Goal: Task Accomplishment & Management: Complete application form

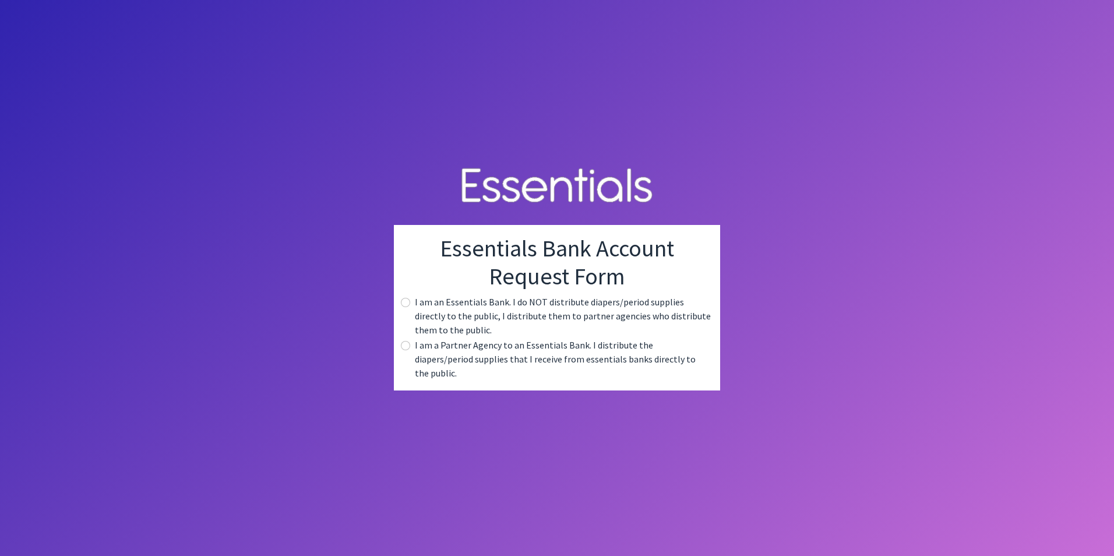
click at [427, 362] on label "I am a Partner Agency to an Essentials Bank. I distribute the diapers/period su…" at bounding box center [563, 359] width 296 height 42
click at [404, 350] on input "radio" at bounding box center [405, 345] width 9 height 9
radio input "true"
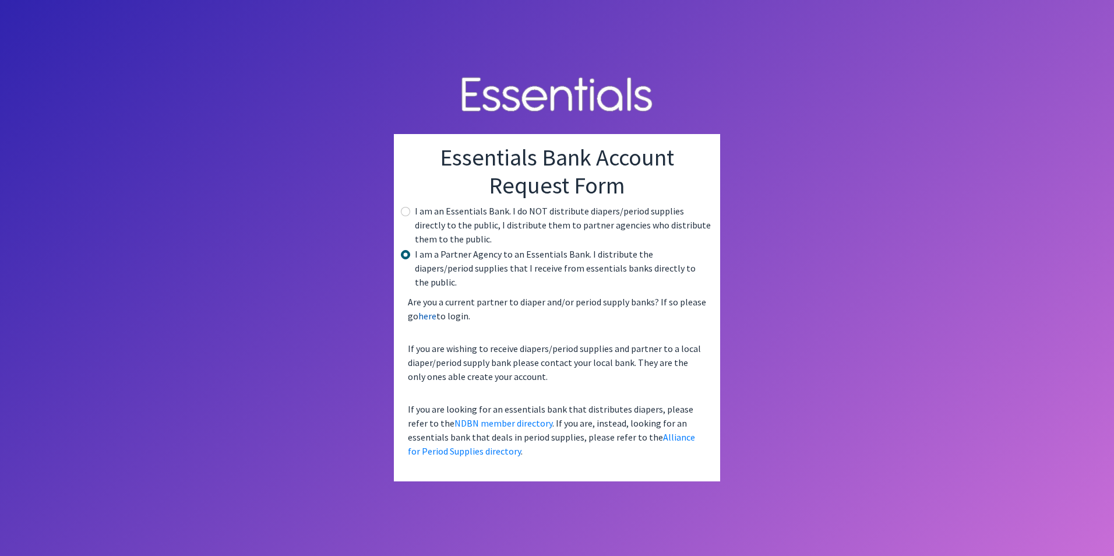
click at [427, 310] on link "here" at bounding box center [427, 316] width 18 height 12
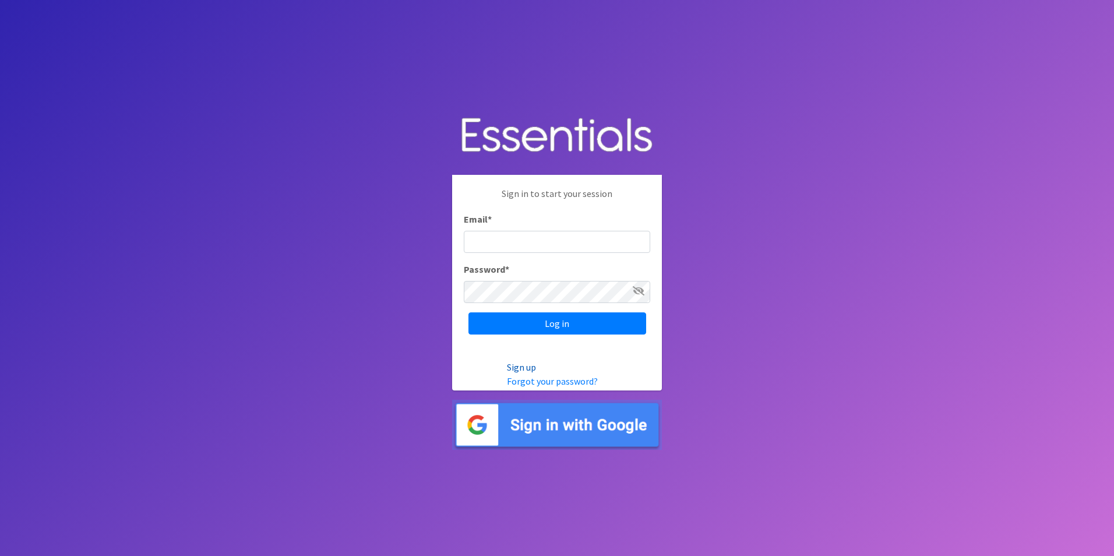
click at [529, 366] on link "Sign up" at bounding box center [521, 367] width 29 height 12
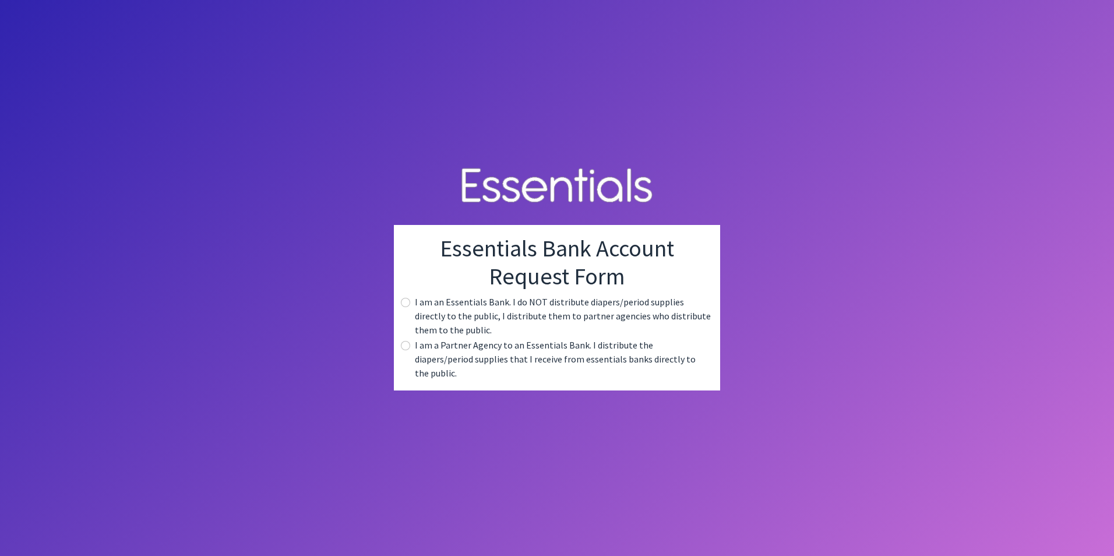
click at [512, 359] on label "I am a Partner Agency to an Essentials Bank. I distribute the diapers/period su…" at bounding box center [563, 359] width 296 height 42
click at [404, 350] on input "radio" at bounding box center [405, 345] width 9 height 9
radio input "true"
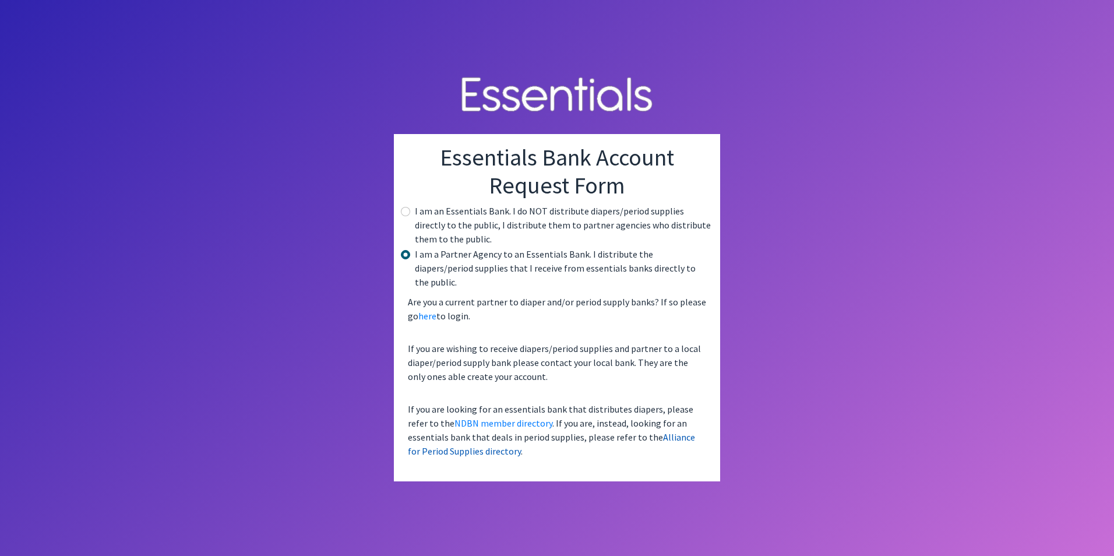
click at [636, 431] on link "Alliance for Period Supplies directory" at bounding box center [551, 444] width 287 height 26
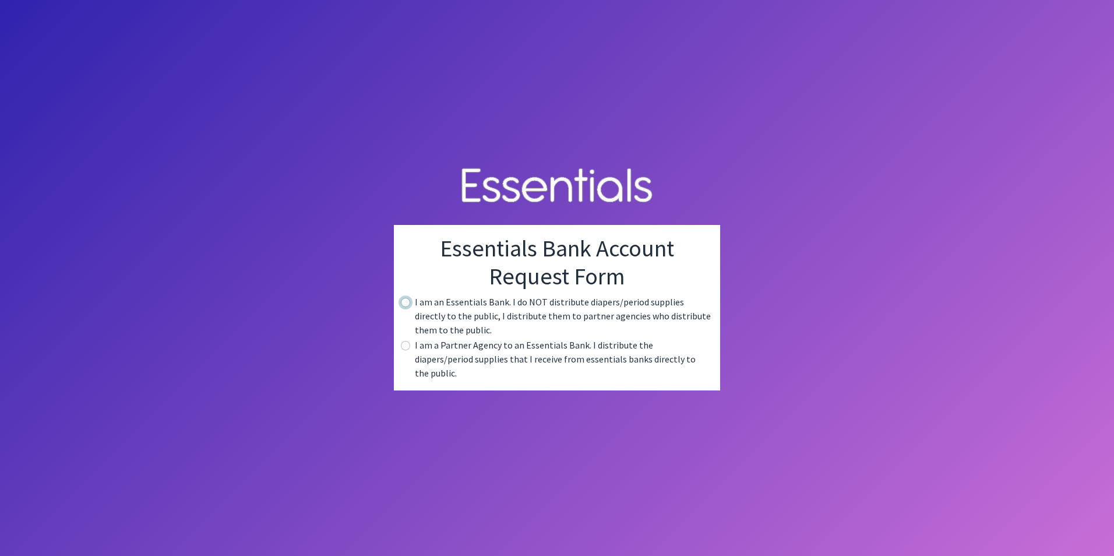
click at [407, 307] on input "radio" at bounding box center [405, 302] width 9 height 9
radio input "true"
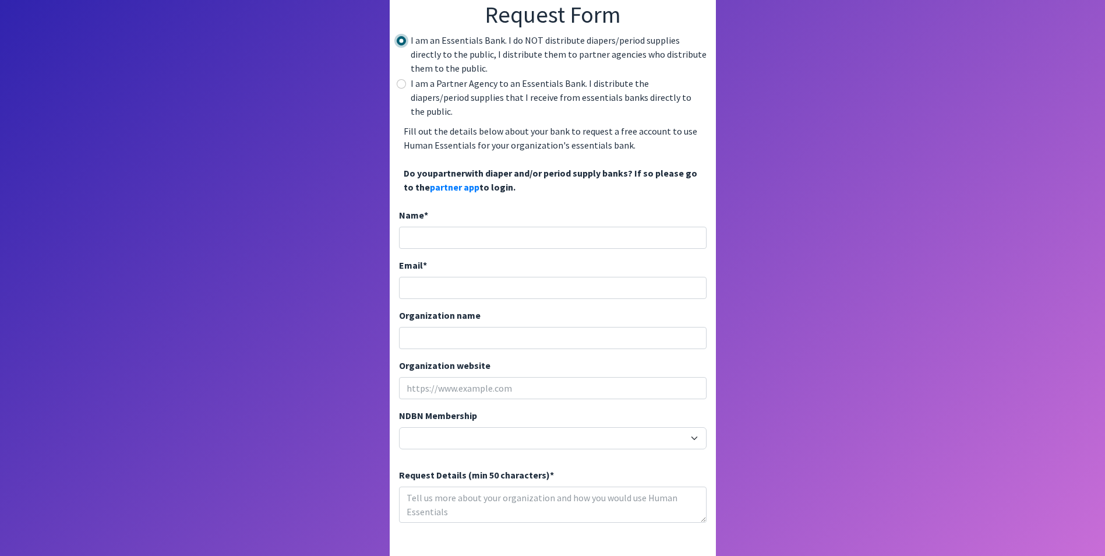
scroll to position [117, 0]
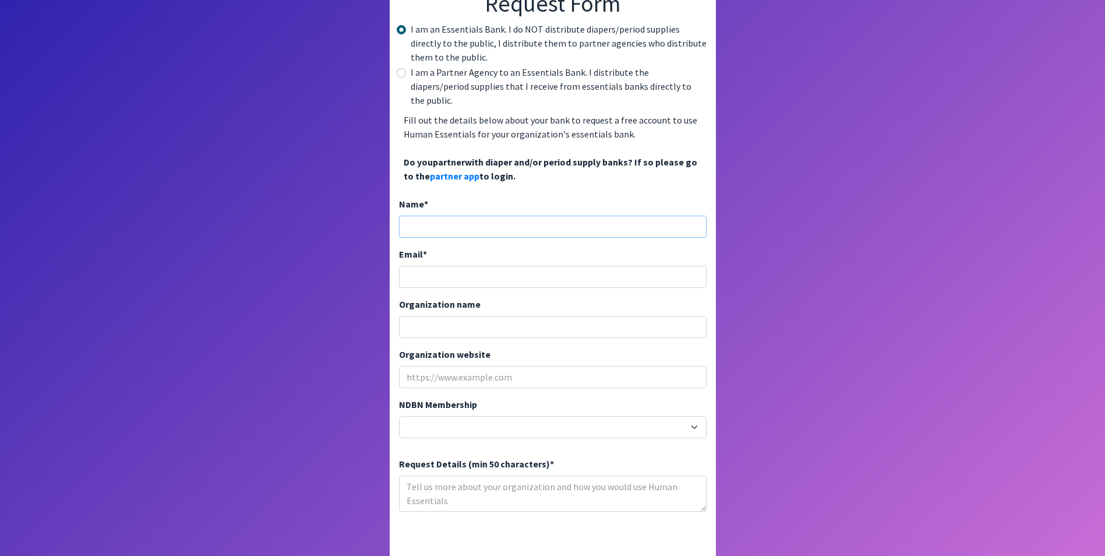
click at [503, 219] on input "Name *" at bounding box center [553, 227] width 308 height 22
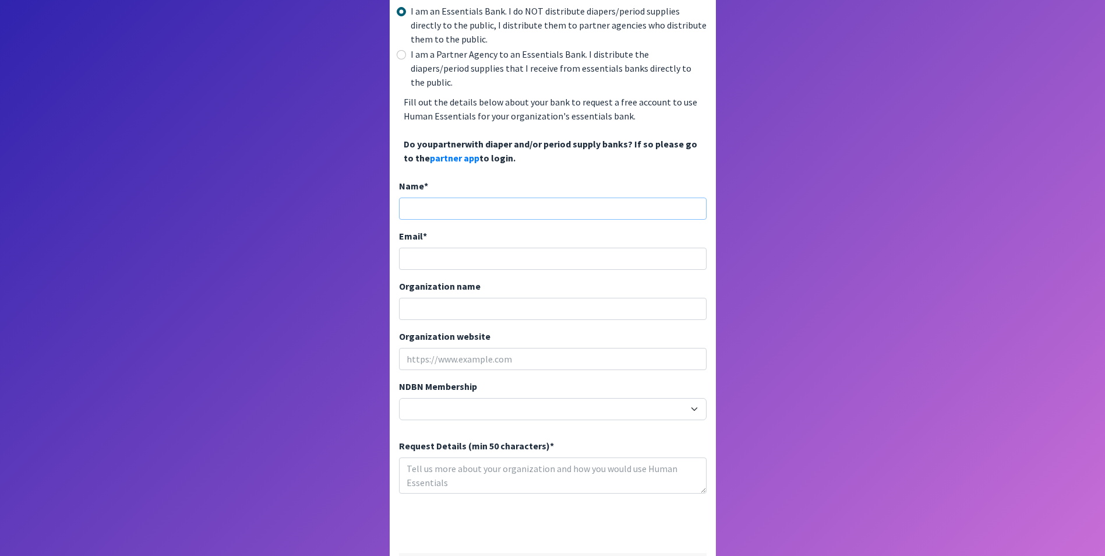
scroll to position [114, 0]
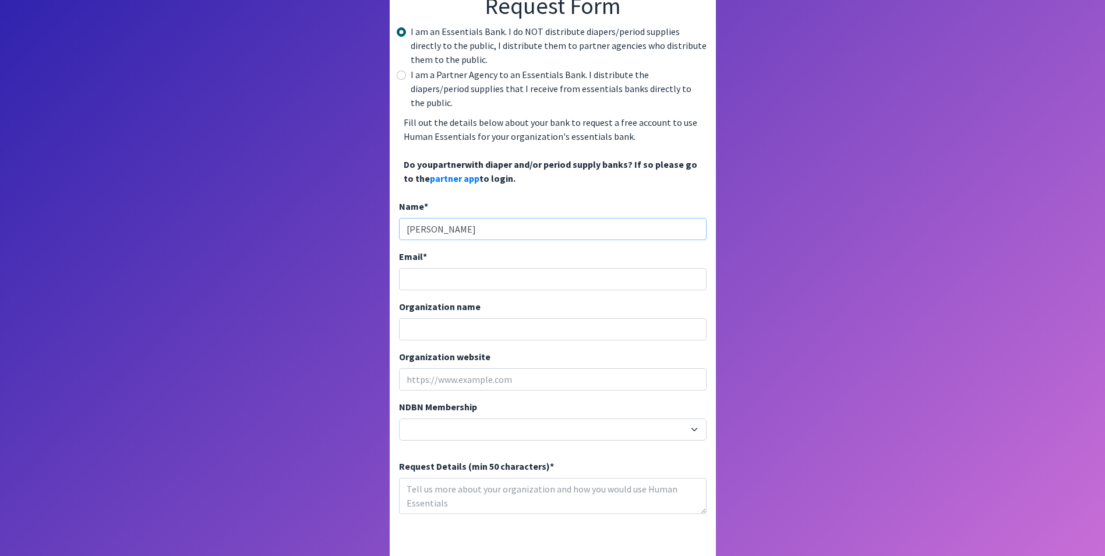
type input "Tanner Brown"
type input "t"
type input "TEBrown@spart7.org"
type input "Whitlock Flexible Learning Center"
click at [440, 371] on input "Organization website" at bounding box center [553, 379] width 308 height 22
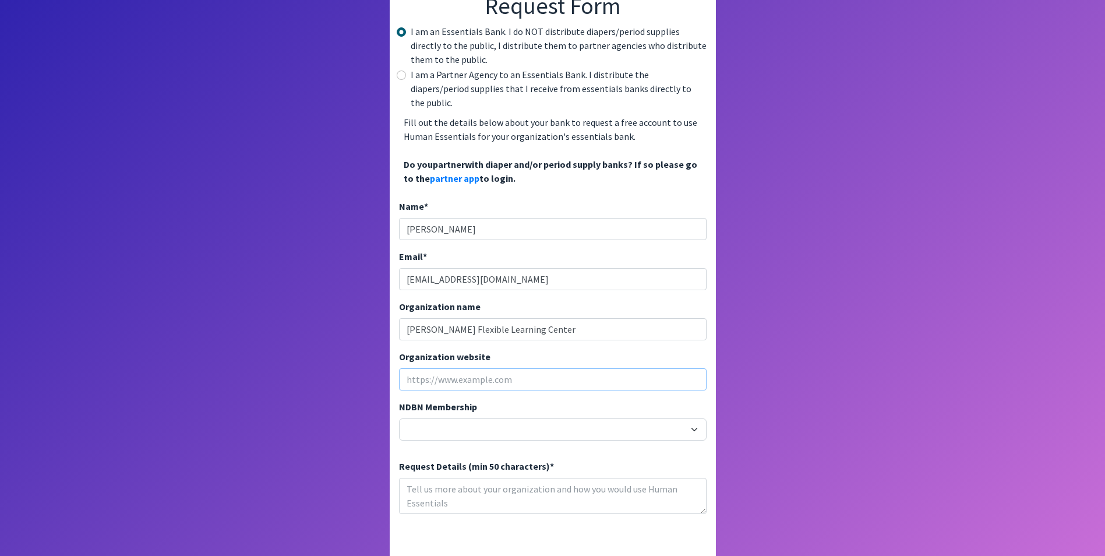
paste input "https://www.spartanburg7.org/o/whitlock"
type input "https://www.spartanburg7.org/o/whitlock"
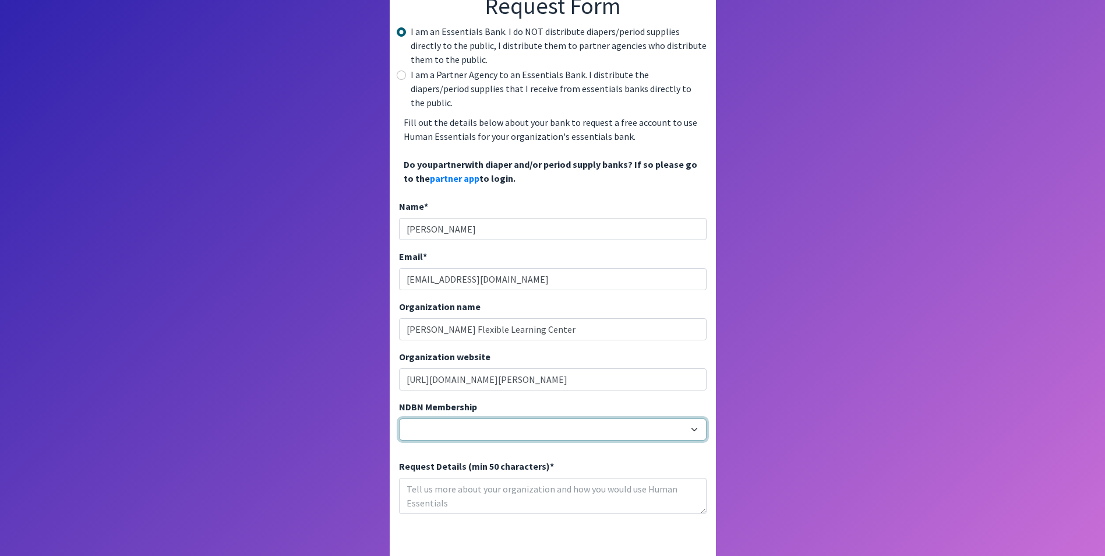
click at [443, 418] on select "20040 - (914) Cares 12001 - A Baby Center 19003 - A Precious Child 21047 - AIO …" at bounding box center [553, 429] width 308 height 22
select select "19006"
click at [399, 418] on select "20040 - (914) Cares 12001 - A Baby Center 19003 - A Precious Child 21047 - AIO …" at bounding box center [553, 429] width 308 height 22
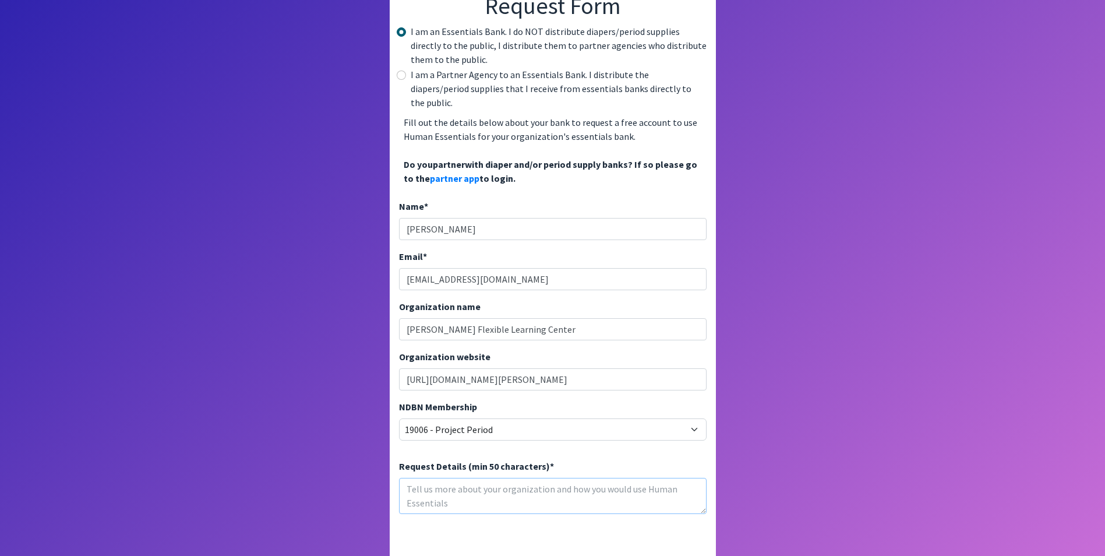
click at [522, 478] on textarea "Request Details (min 50 characters) *" at bounding box center [553, 496] width 308 height 36
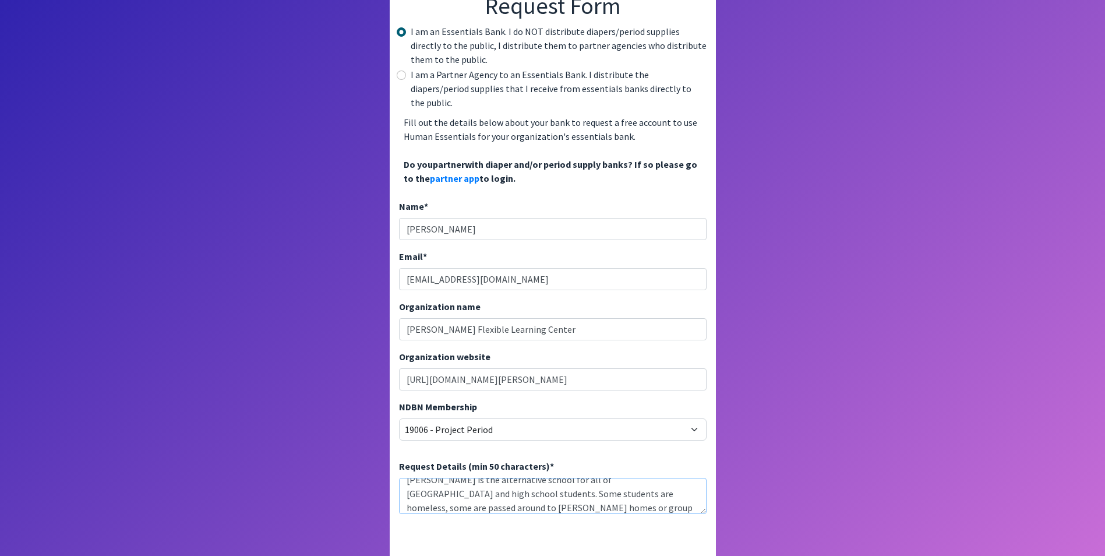
scroll to position [23, 0]
type textarea "Whitlock is the alternative school for all of Spartanburg County middle and hig…"
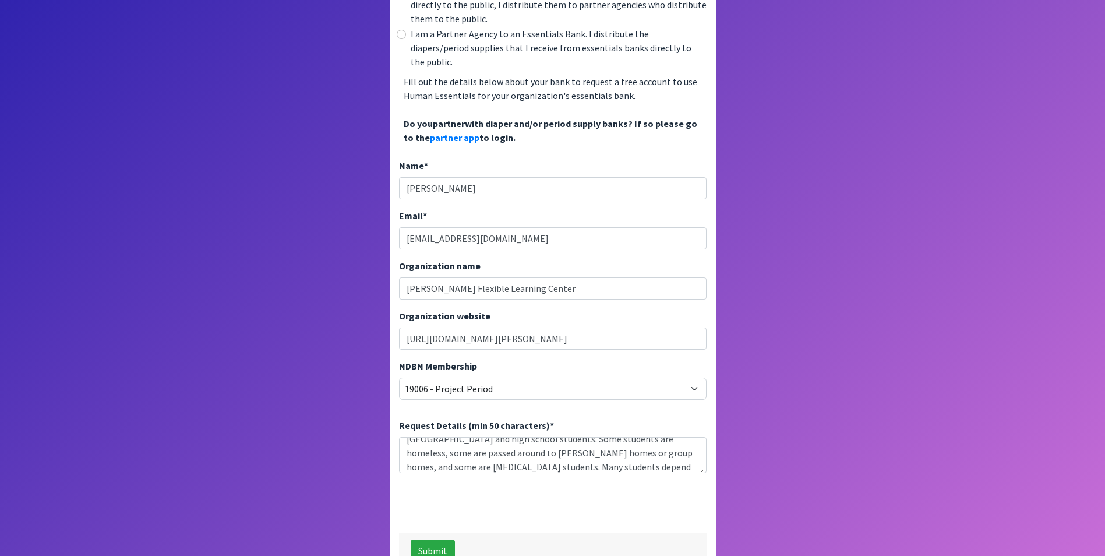
scroll to position [172, 0]
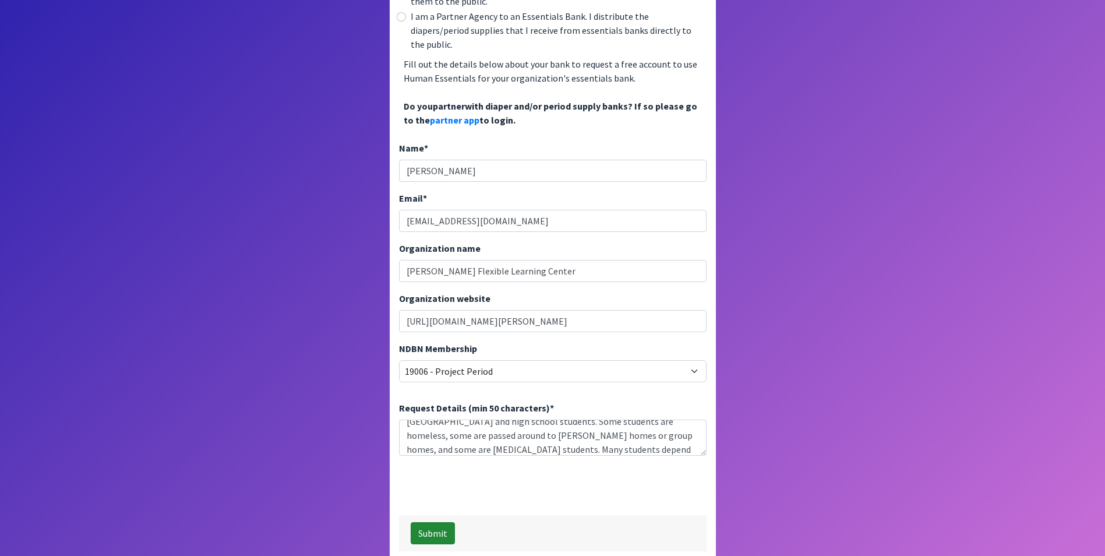
click at [432, 522] on button "Submit" at bounding box center [433, 533] width 44 height 22
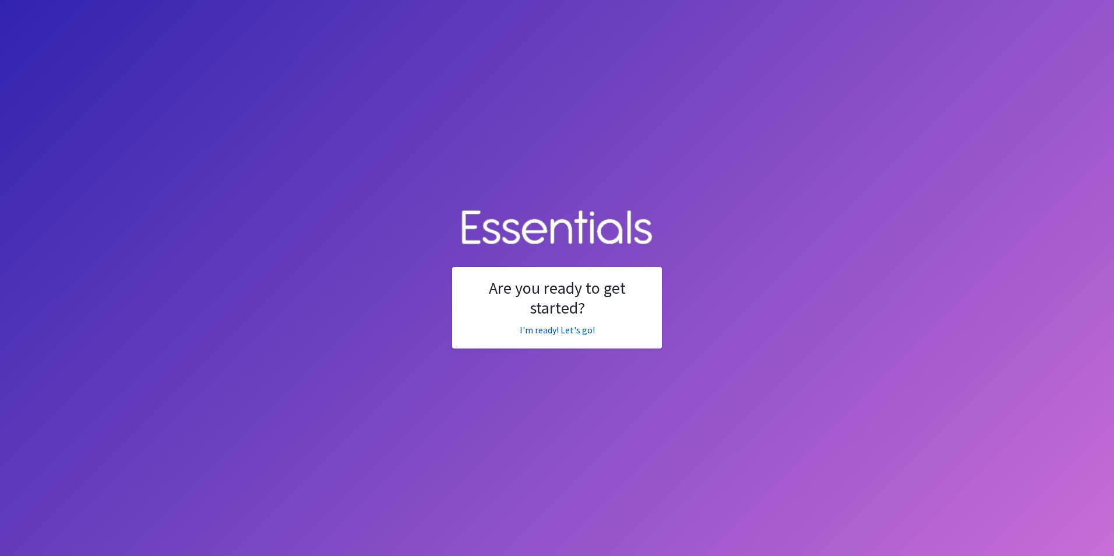
click at [552, 331] on link "I'm ready! Let's go!" at bounding box center [557, 330] width 75 height 12
